Goal: Find specific page/section: Find specific page/section

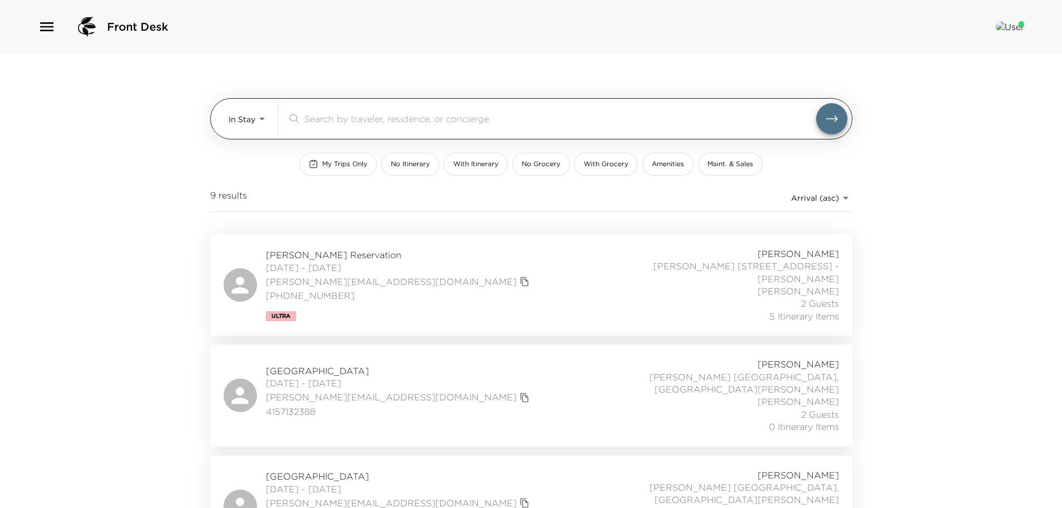
click at [362, 122] on input "search" at bounding box center [560, 118] width 512 height 13
paste input "[PERSON_NAME]"
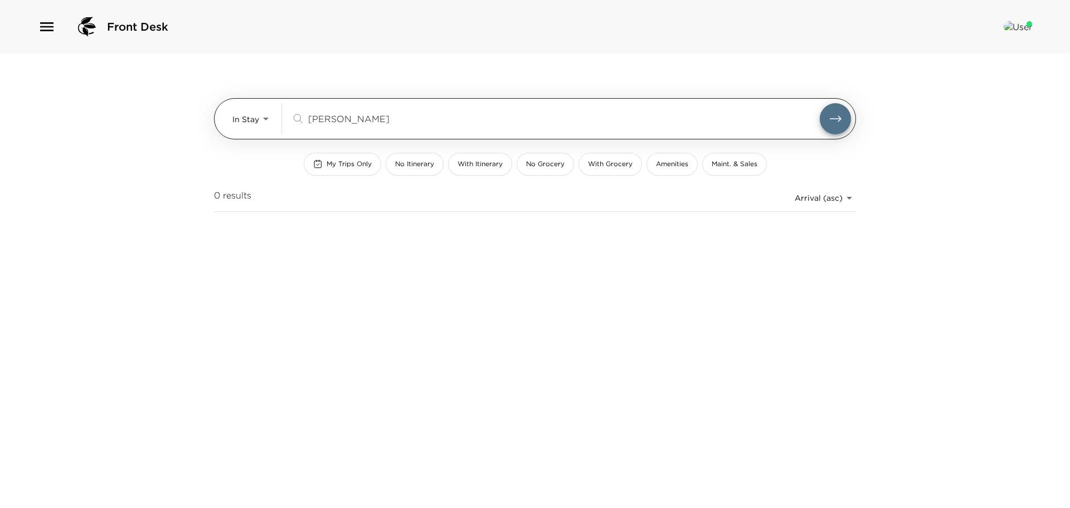
type input "[PERSON_NAME]"
click at [820, 103] on button "submit" at bounding box center [835, 118] width 31 height 31
drag, startPoint x: 268, startPoint y: 120, endPoint x: 266, endPoint y: 137, distance: 16.3
click at [267, 120] on body "Front Desk In Stay In-Stay [PERSON_NAME] ​ My Trips Only No Itinerary With Itin…" at bounding box center [535, 254] width 1070 height 508
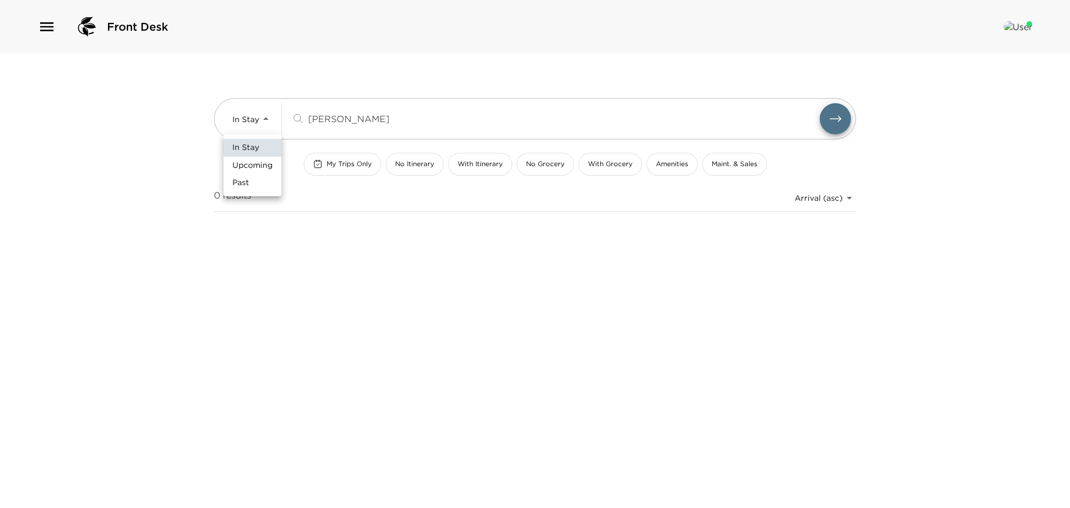
click at [262, 162] on span "Upcoming" at bounding box center [252, 165] width 40 height 11
type input "Upcoming"
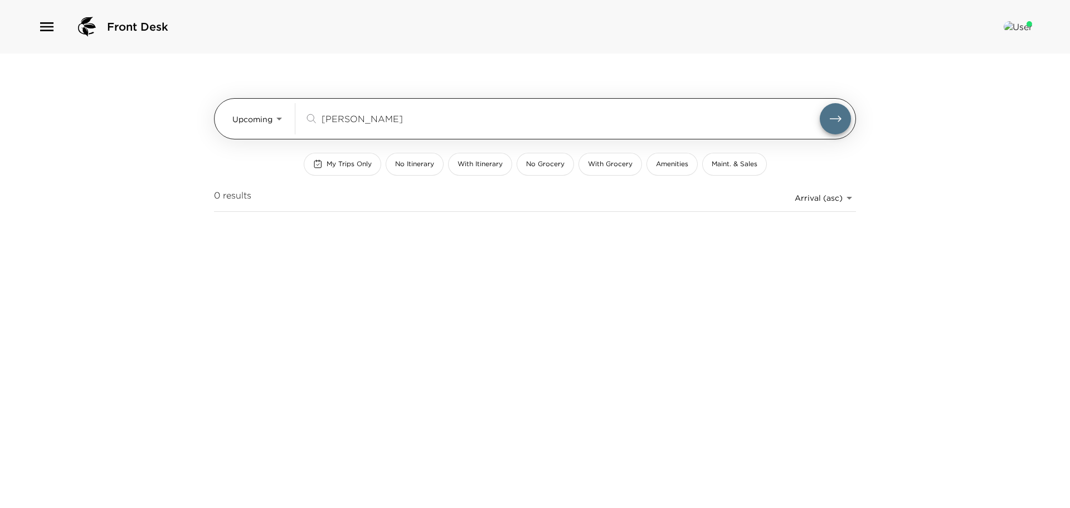
click at [376, 115] on input "[PERSON_NAME]" at bounding box center [571, 118] width 498 height 13
click at [820, 103] on button "submit" at bounding box center [835, 118] width 31 height 31
